Goal: Task Accomplishment & Management: Complete application form

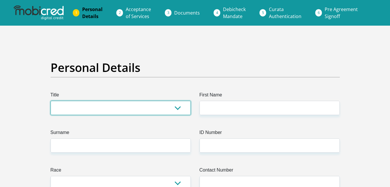
click at [177, 107] on select "Mr Ms Mrs Dr [PERSON_NAME]" at bounding box center [121, 108] width 140 height 14
select select "Ms"
click at [51, 101] on select "Mr Ms Mrs Dr [PERSON_NAME]" at bounding box center [121, 108] width 140 height 14
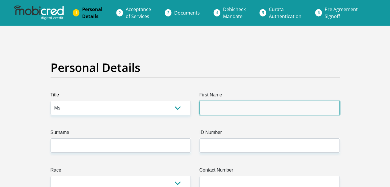
click at [213, 106] on input "First Name" at bounding box center [270, 108] width 140 height 14
type input "[PERSON_NAME]"
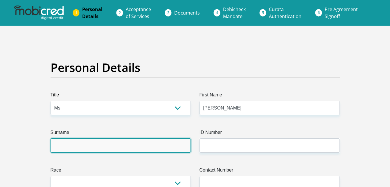
type input "Perumal"
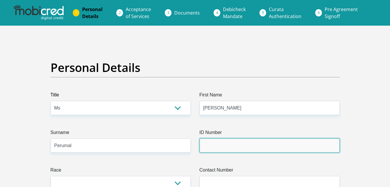
type input "08"
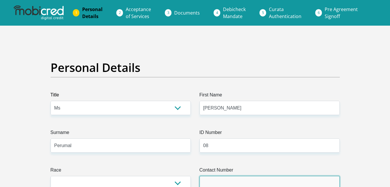
type input "0678970548"
select select "ZAF"
type input "8 prina close grassy park"
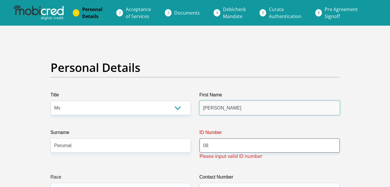
type input "Aliya"
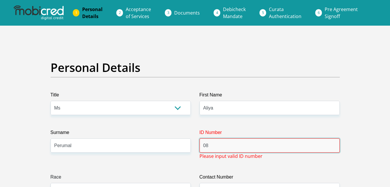
click at [253, 150] on input "08" at bounding box center [270, 145] width 140 height 14
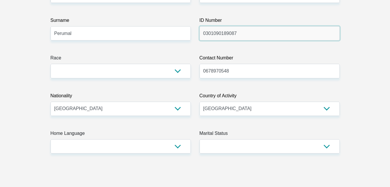
scroll to position [119, 0]
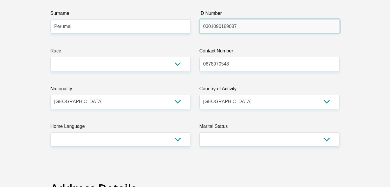
type input "0301090189087"
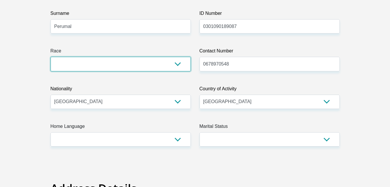
click at [169, 62] on select "Black Coloured Indian White Other" at bounding box center [121, 64] width 140 height 14
select select "2"
click at [51, 57] on select "Black Coloured Indian White Other" at bounding box center [121, 64] width 140 height 14
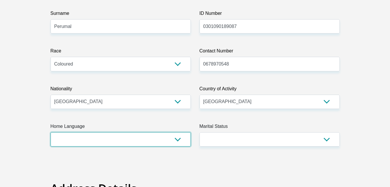
click at [167, 143] on select "Afrikaans English Sepedi South Ndebele Southern Sotho Swati Tsonga Tswana Venda…" at bounding box center [121, 139] width 140 height 14
select select "eng"
click at [51, 132] on select "Afrikaans English Sepedi South Ndebele Southern Sotho Swati Tsonga Tswana Venda…" at bounding box center [121, 139] width 140 height 14
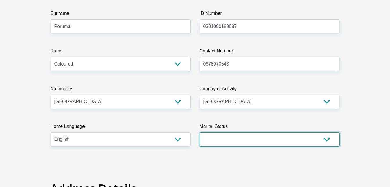
click at [225, 139] on select "Married ANC Single Divorced Widowed Married COP or Customary Law" at bounding box center [270, 139] width 140 height 14
select select "2"
click at [200, 132] on select "Married ANC Single Divorced Widowed Married COP or Customary Law" at bounding box center [270, 139] width 140 height 14
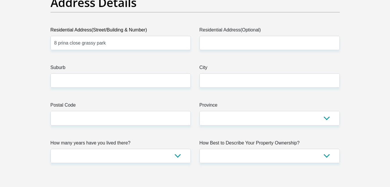
scroll to position [297, 0]
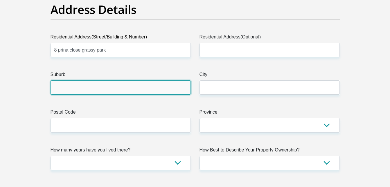
click at [122, 89] on input "Suburb" at bounding box center [121, 87] width 140 height 14
type input "[GEOGRAPHIC_DATA]"
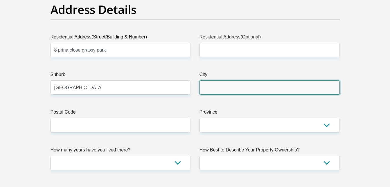
type input "[GEOGRAPHIC_DATA]"
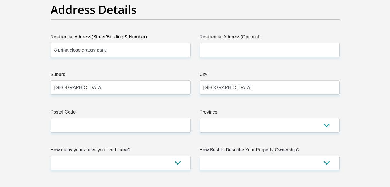
type input "[EMAIL_ADDRESS][DOMAIN_NAME]"
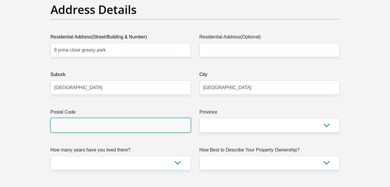
click at [165, 131] on input "Postal Code" at bounding box center [121, 125] width 140 height 14
type input "7941"
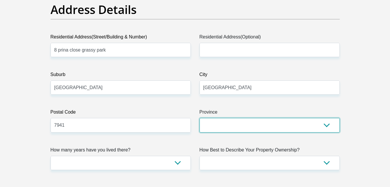
click at [214, 121] on select "Eastern Cape Free State [GEOGRAPHIC_DATA] [GEOGRAPHIC_DATA][DATE] [GEOGRAPHIC_D…" at bounding box center [270, 125] width 140 height 14
select select "Western Cape"
click at [200, 118] on select "Eastern Cape Free State [GEOGRAPHIC_DATA] [GEOGRAPHIC_DATA][DATE] [GEOGRAPHIC_D…" at bounding box center [270, 125] width 140 height 14
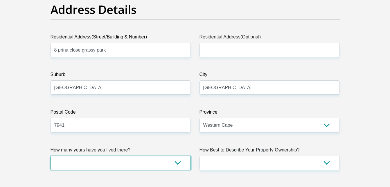
click at [142, 162] on select "less than 1 year 1-3 years 3-5 years 5+ years" at bounding box center [121, 163] width 140 height 14
select select "5"
click at [51, 156] on select "less than 1 year 1-3 years 3-5 years 5+ years" at bounding box center [121, 163] width 140 height 14
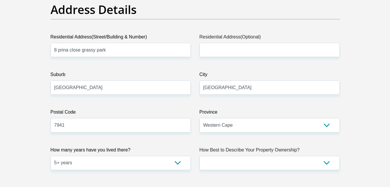
click at [173, 150] on label "How many years have you lived there?" at bounding box center [121, 150] width 140 height 9
click at [173, 156] on select "less than 1 year 1-3 years 3-5 years 5+ years" at bounding box center [121, 163] width 140 height 14
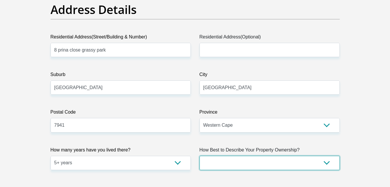
click at [207, 159] on select "Owned Rented Family Owned Company Dwelling" at bounding box center [270, 163] width 140 height 14
select select "parents"
click at [200, 156] on select "Owned Rented Family Owned Company Dwelling" at bounding box center [270, 163] width 140 height 14
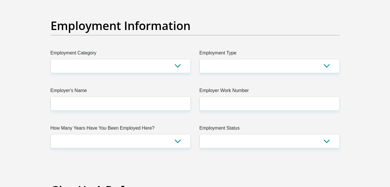
scroll to position [1046, 0]
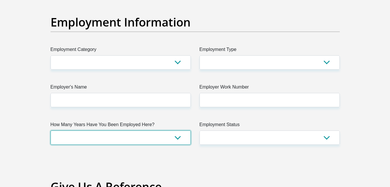
click at [183, 133] on select "less than 1 year 1-3 years 3-5 years 5+ years" at bounding box center [121, 137] width 140 height 14
select select "6"
click at [51, 130] on select "less than 1 year 1-3 years 3-5 years 5+ years" at bounding box center [121, 137] width 140 height 14
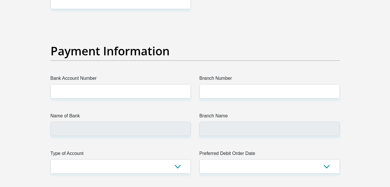
scroll to position [1319, 0]
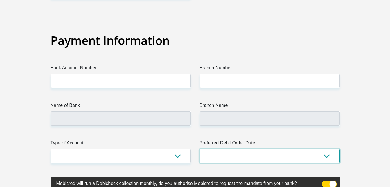
click at [319, 157] on select "1st 2nd 3rd 4th 5th 7th 18th 19th 20th 21st 22nd 23rd 24th 25th 26th 27th 28th …" at bounding box center [270, 156] width 140 height 14
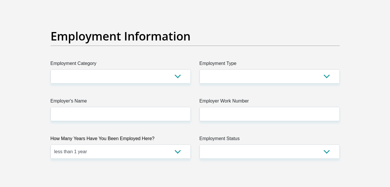
scroll to position [1018, 0]
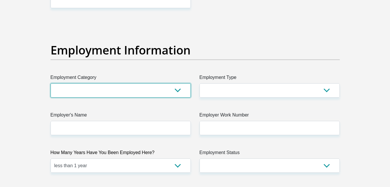
click at [179, 94] on select "AGRICULTURE ALCOHOL & TOBACCO CONSTRUCTION MATERIALS METALLURGY EQUIPMENT FOR R…" at bounding box center [121, 90] width 140 height 14
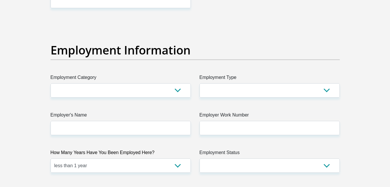
click at [228, 42] on div "Title Mr Ms Mrs Dr [PERSON_NAME] First Name [PERSON_NAME] Surname Perumal ID Nu…" at bounding box center [195, 20] width 298 height 1892
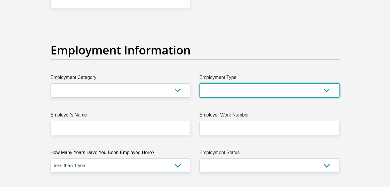
click at [249, 86] on select "College/Lecturer Craft Seller Creative Driver Executive Farmer Forces - Non Com…" at bounding box center [270, 90] width 140 height 14
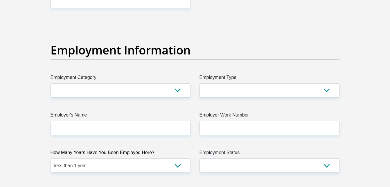
click at [369, 39] on section "Personal Details Title Mr Ms Mrs Dr [PERSON_NAME] First Name [PERSON_NAME] Surn…" at bounding box center [195, 21] width 390 height 2026
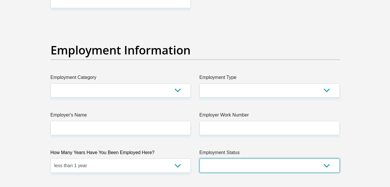
click at [204, 165] on select "Permanent/Full-time Part-time/Casual [DEMOGRAPHIC_DATA] Worker Self-Employed Ho…" at bounding box center [270, 165] width 140 height 14
select select "1"
click at [200, 158] on select "Permanent/Full-time Part-time/Casual [DEMOGRAPHIC_DATA] Worker Self-Employed Ho…" at bounding box center [270, 165] width 140 height 14
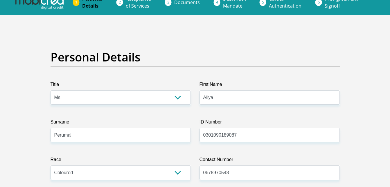
scroll to position [0, 0]
